Goal: Navigation & Orientation: Find specific page/section

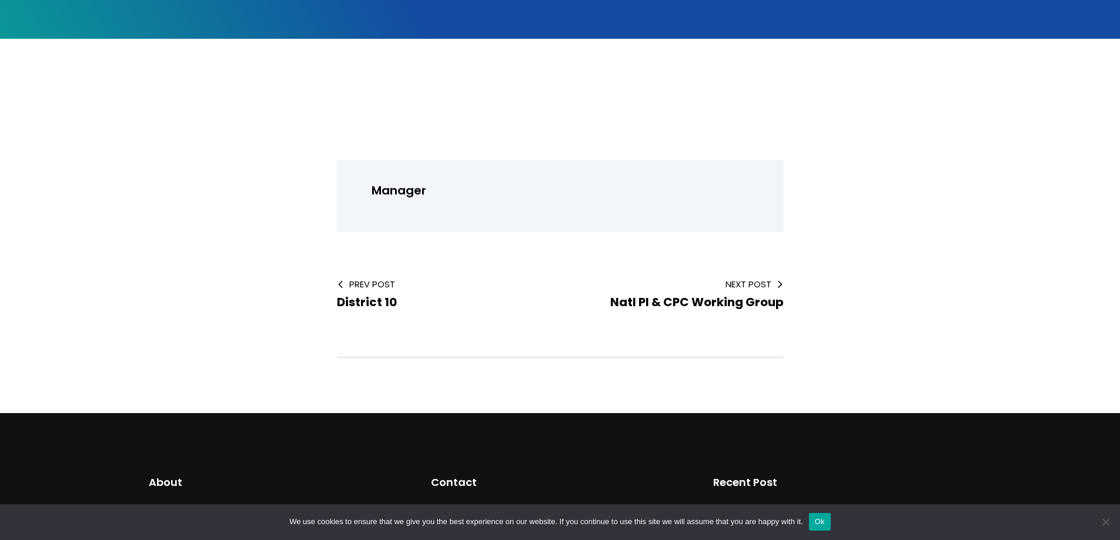
scroll to position [342, 0]
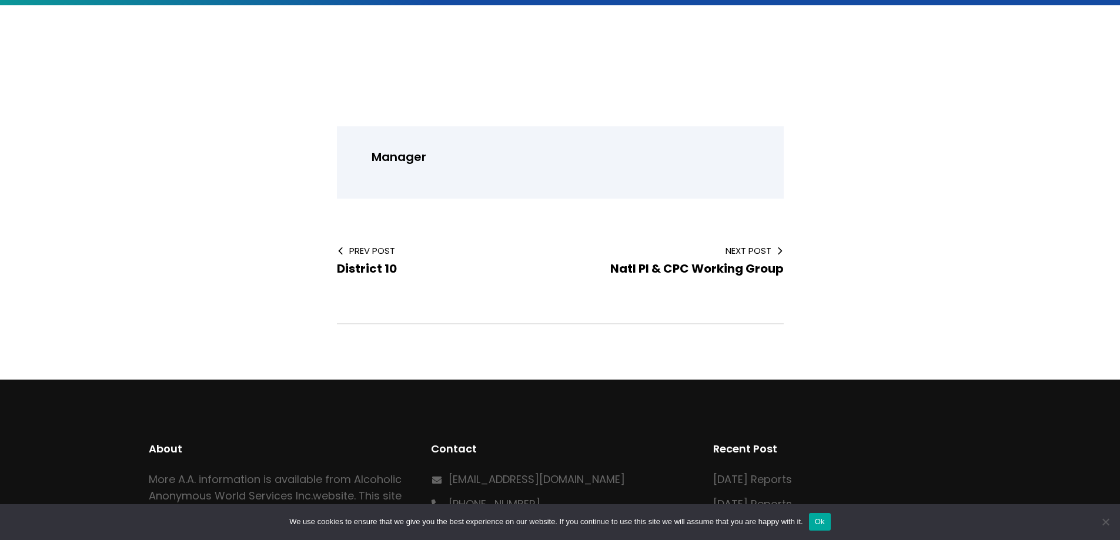
click at [412, 168] on div "Manager" at bounding box center [565, 162] width 398 height 31
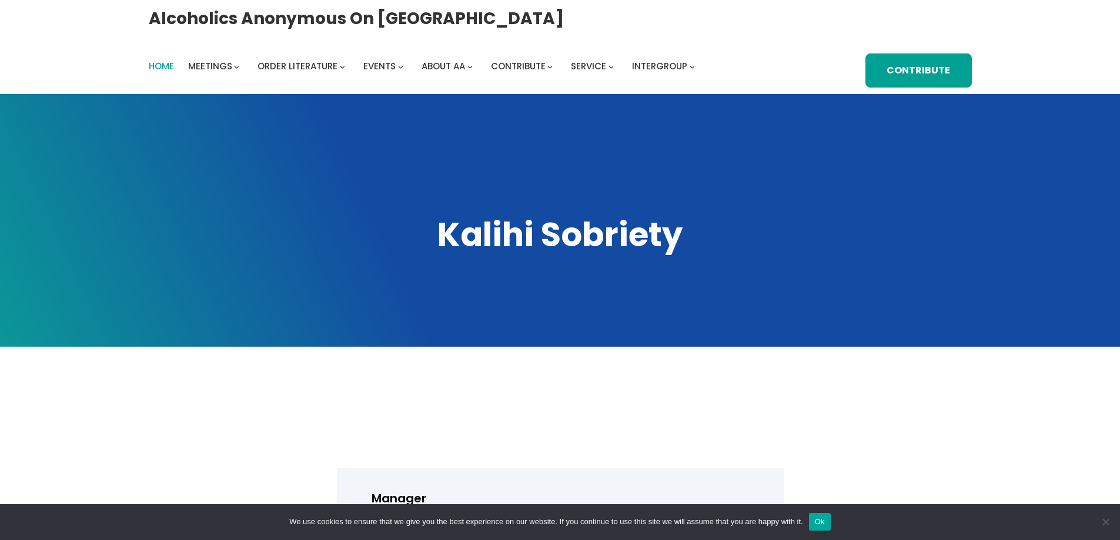
click at [167, 64] on span "Home" at bounding box center [161, 66] width 25 height 12
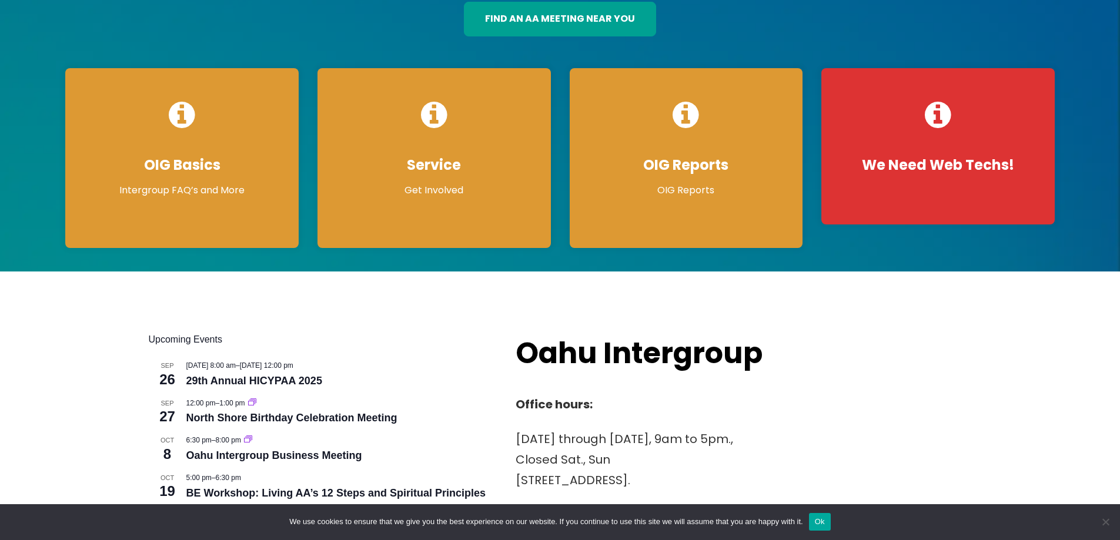
scroll to position [157, 0]
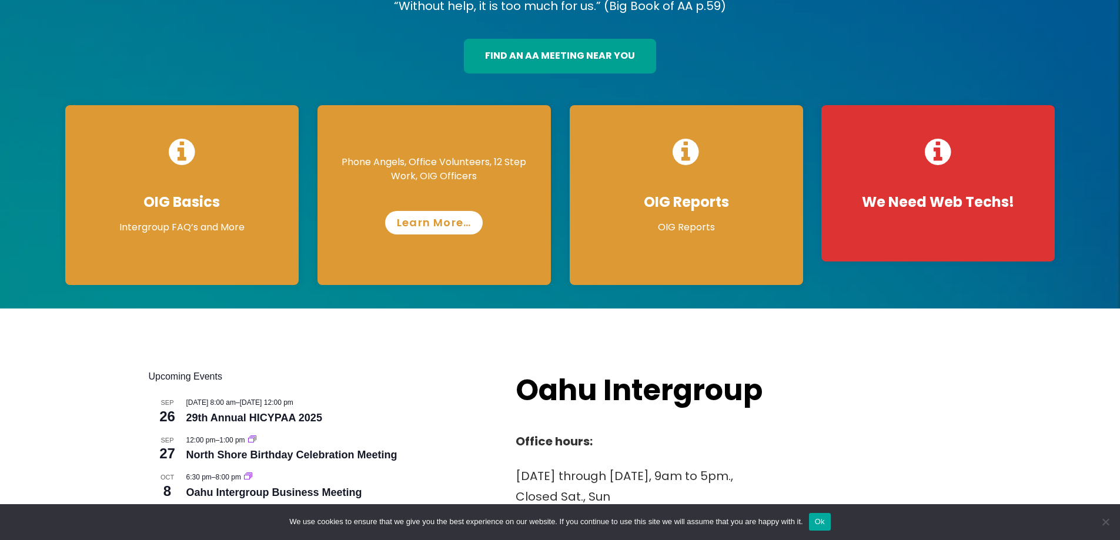
click at [411, 228] on link "Learn More…" at bounding box center [434, 223] width 98 height 24
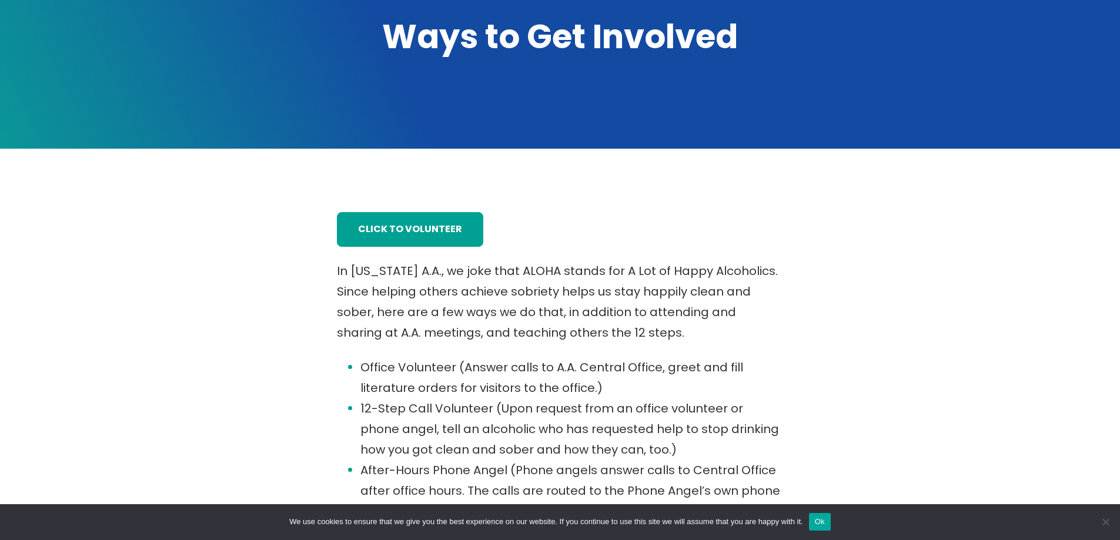
scroll to position [157, 0]
